Goal: Task Accomplishment & Management: Use online tool/utility

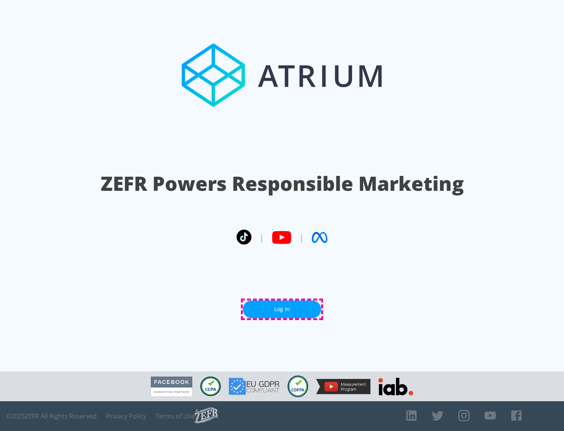
click at [282, 309] on link "Log In" at bounding box center [282, 309] width 78 height 18
